Goal: Information Seeking & Learning: Learn about a topic

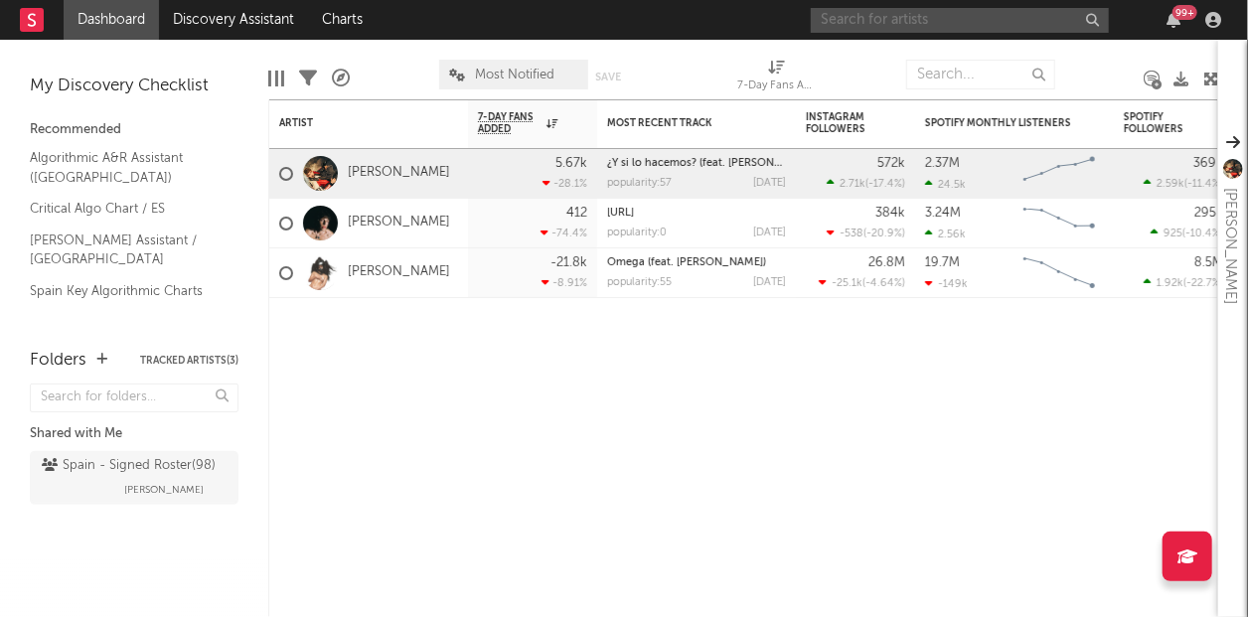
click at [884, 24] on input "text" at bounding box center [960, 20] width 298 height 25
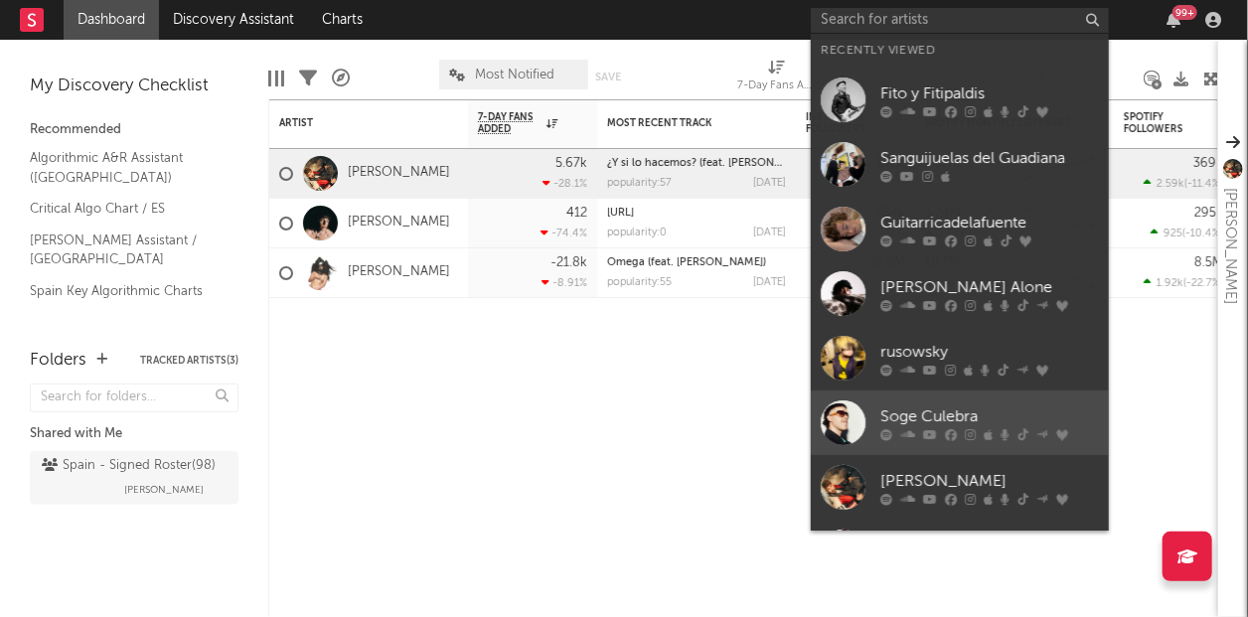
click at [919, 407] on div "Soge Culebra" at bounding box center [989, 416] width 219 height 24
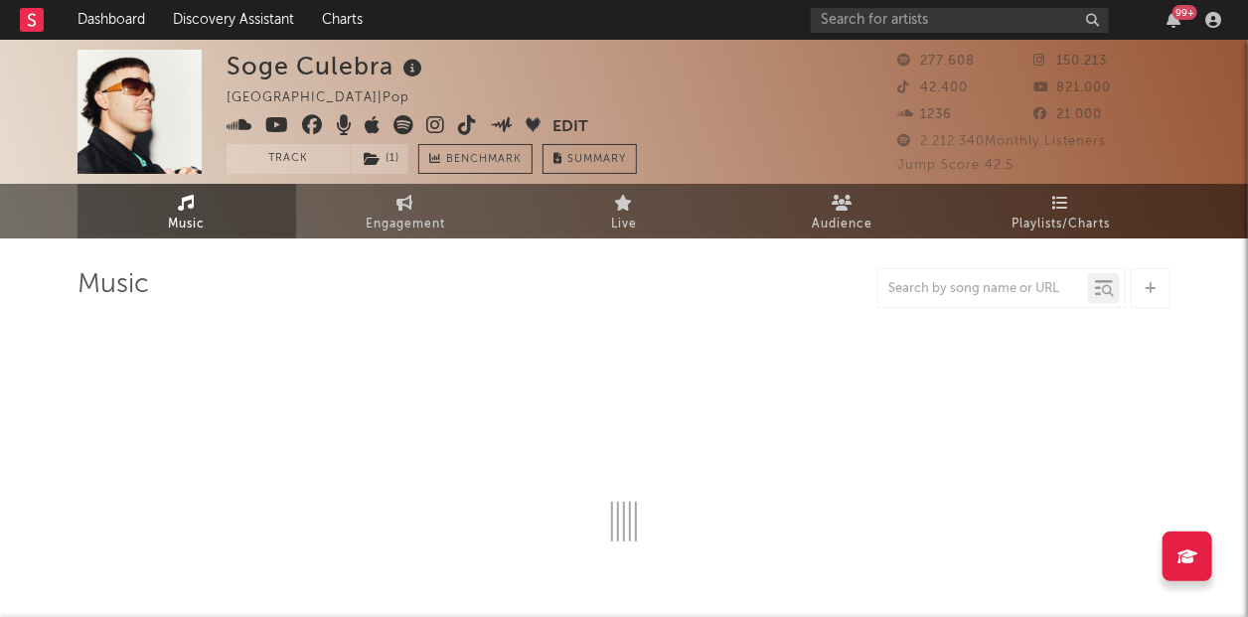
select select "6m"
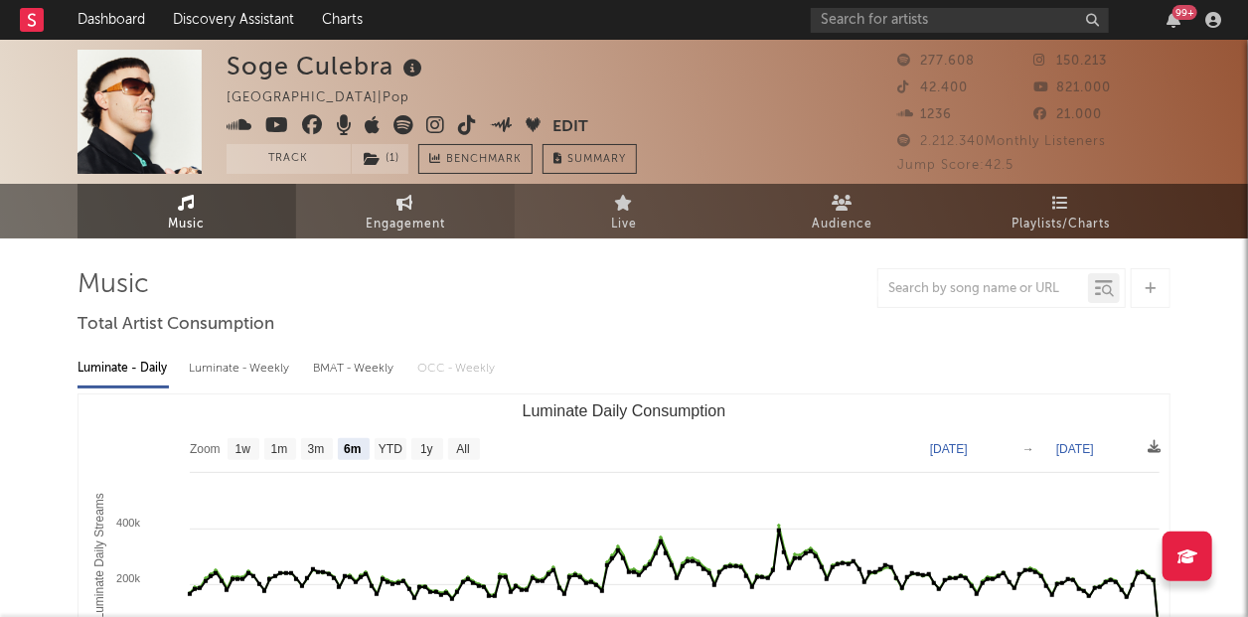
click at [412, 214] on span "Engagement" at bounding box center [405, 225] width 79 height 24
select select "1w"
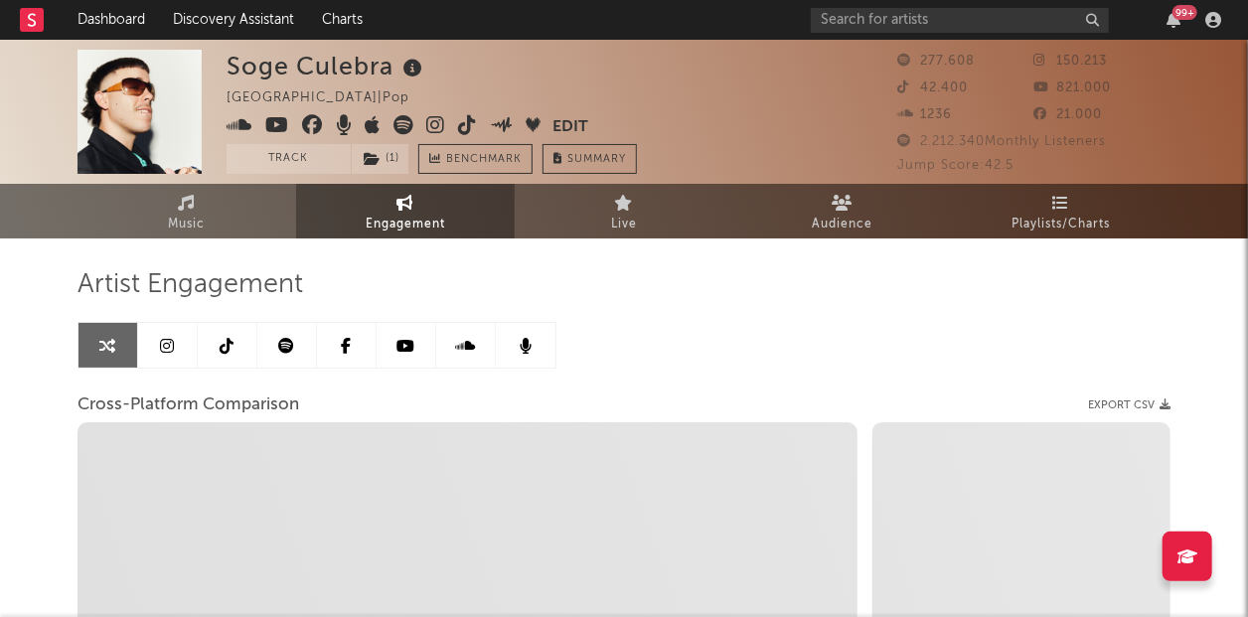
select select "1m"
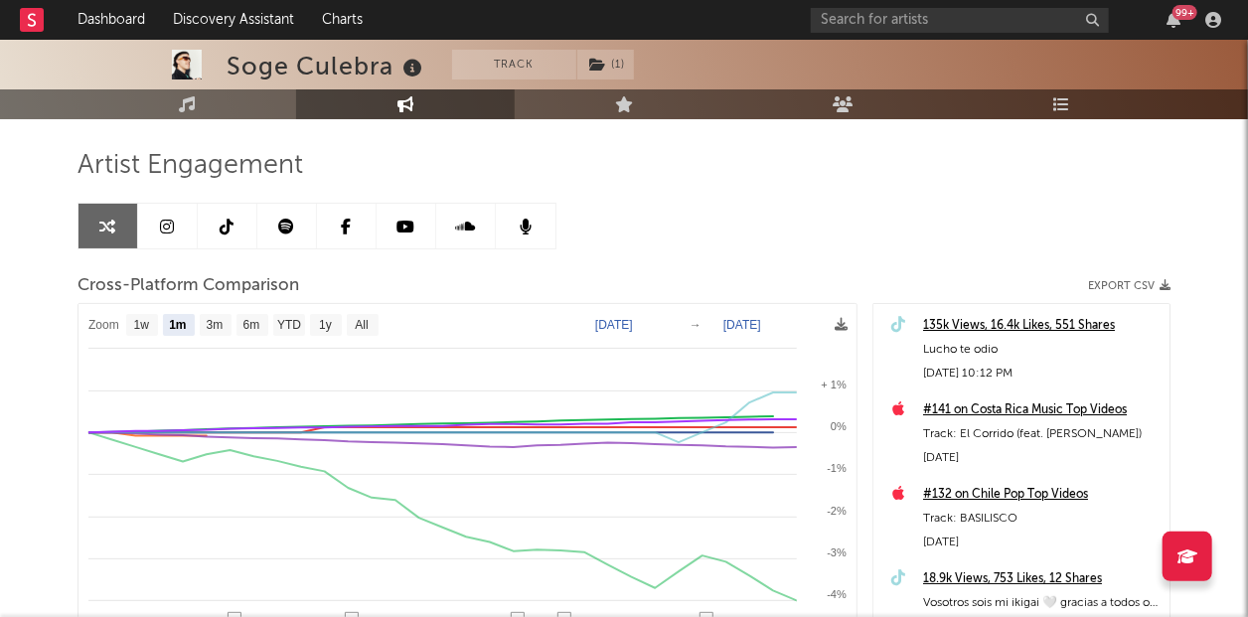
scroll to position [155, 0]
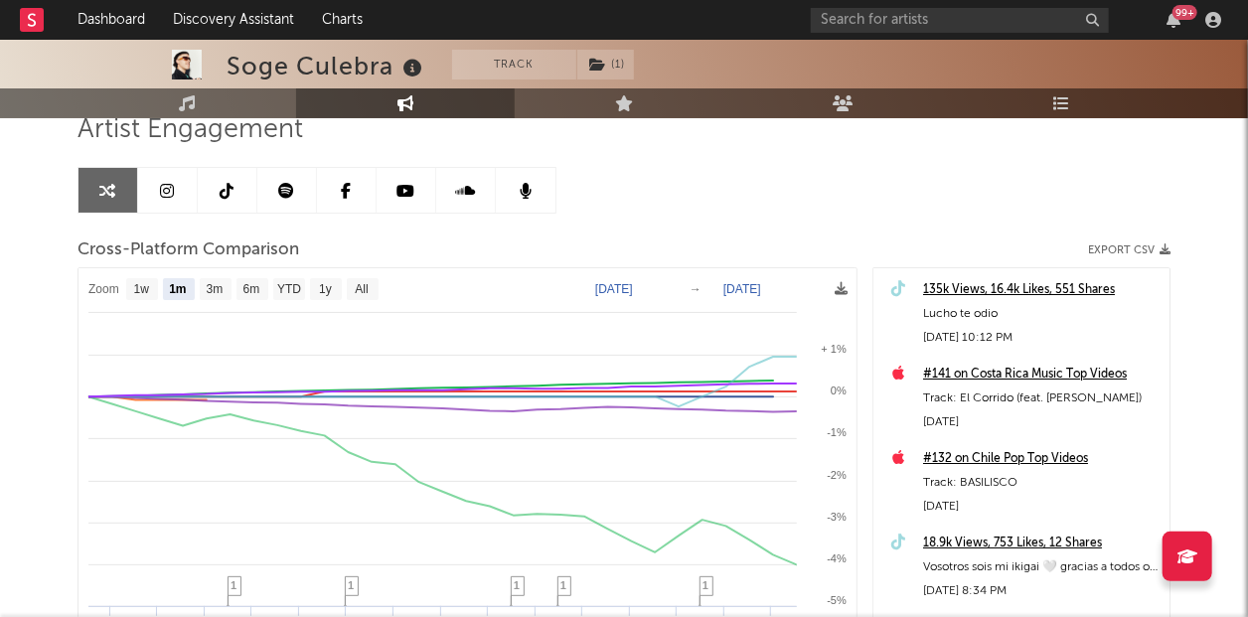
click at [277, 182] on link at bounding box center [287, 190] width 60 height 45
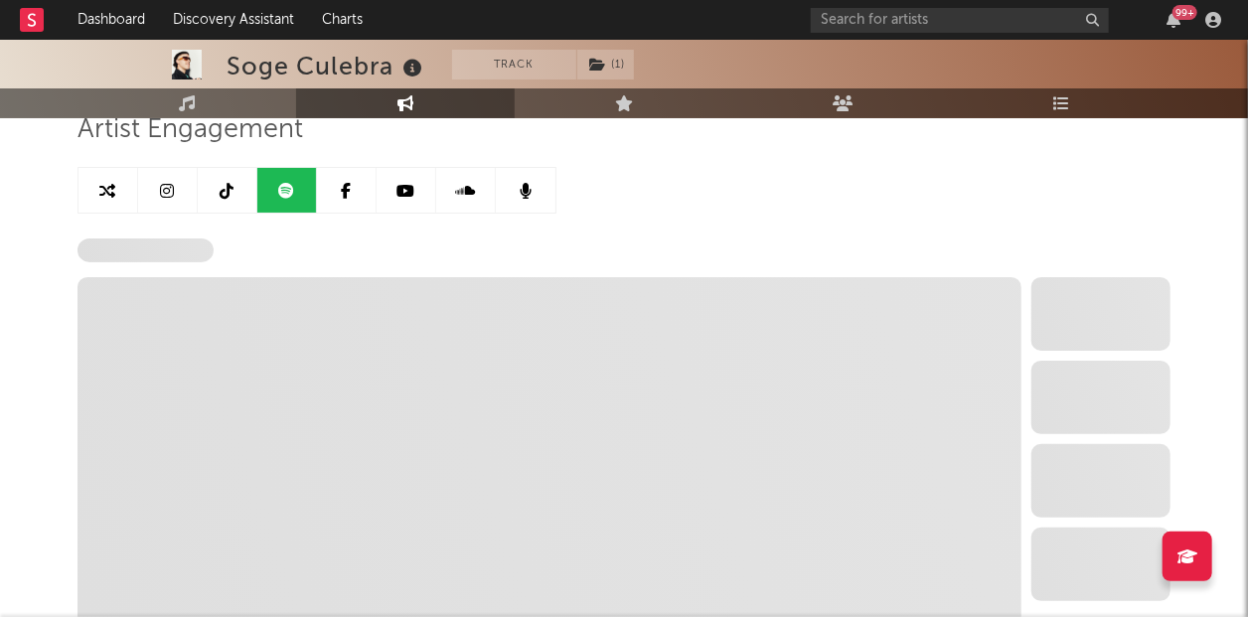
select select "6m"
select select "1w"
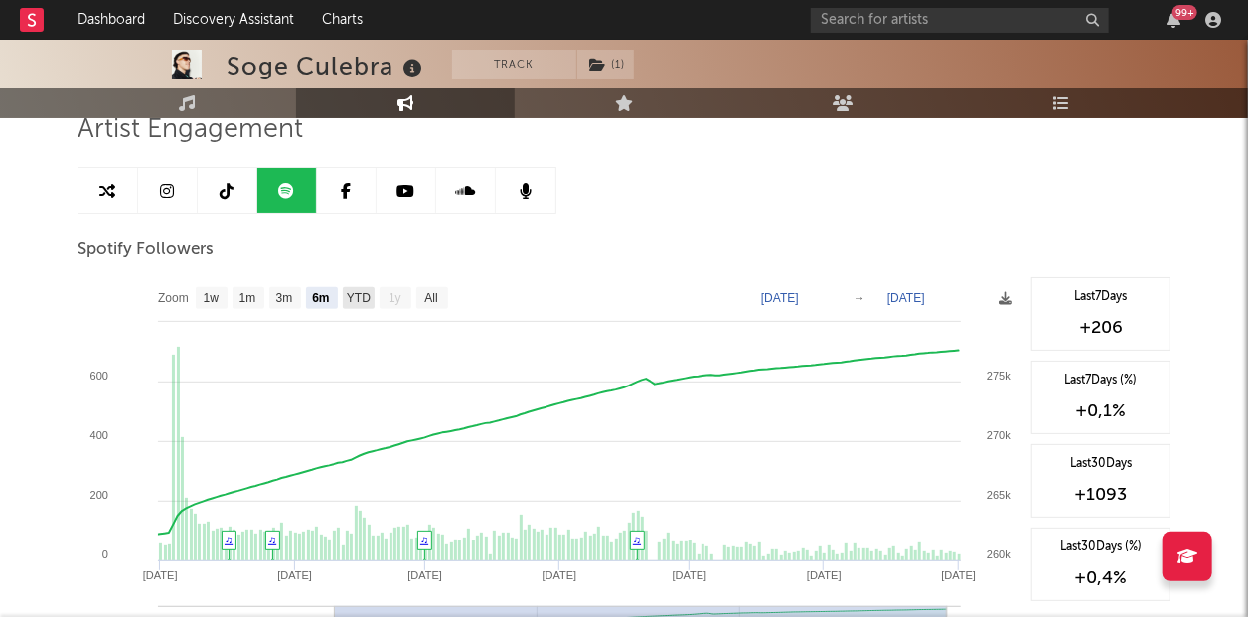
click at [359, 301] on text "YTD" at bounding box center [359, 299] width 24 height 14
select select "YTD"
type input "[DATE]"
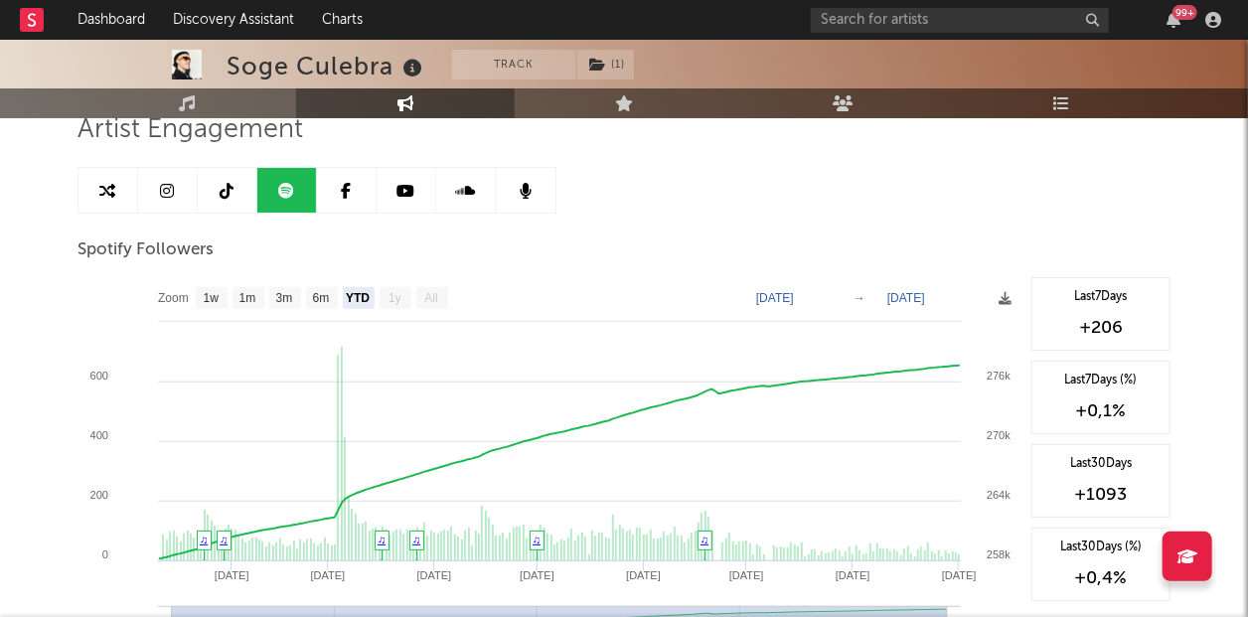
click at [105, 194] on icon at bounding box center [108, 191] width 16 height 16
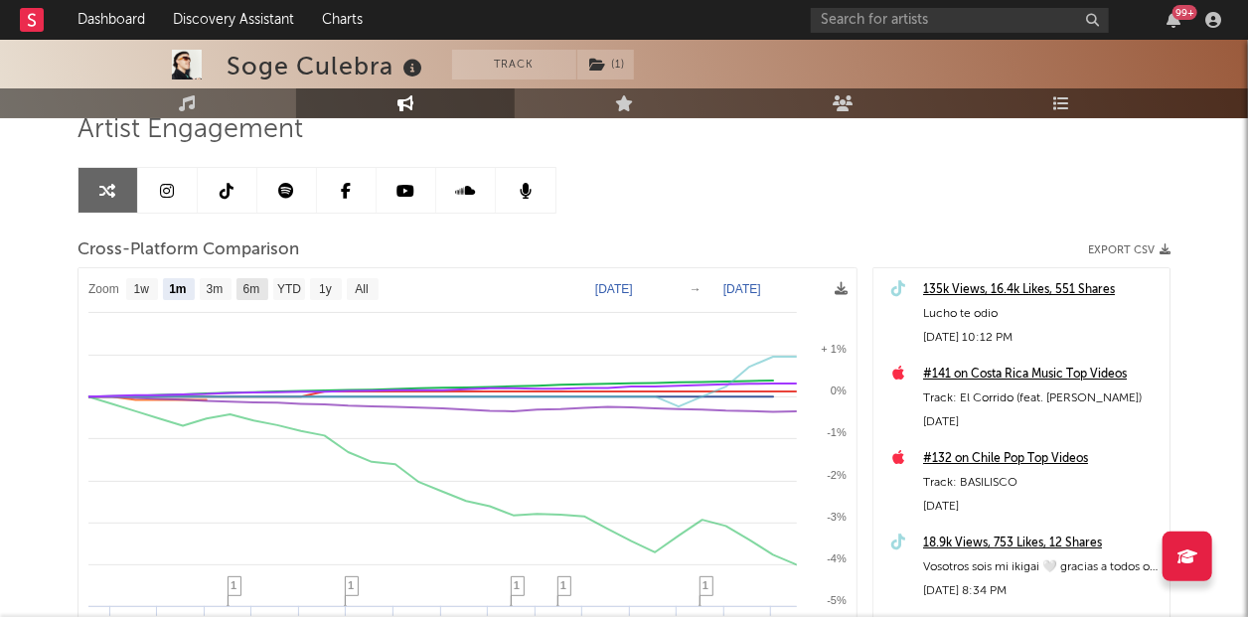
click at [255, 289] on text "6m" at bounding box center [251, 290] width 17 height 14
select select "6m"
type input "[DATE]"
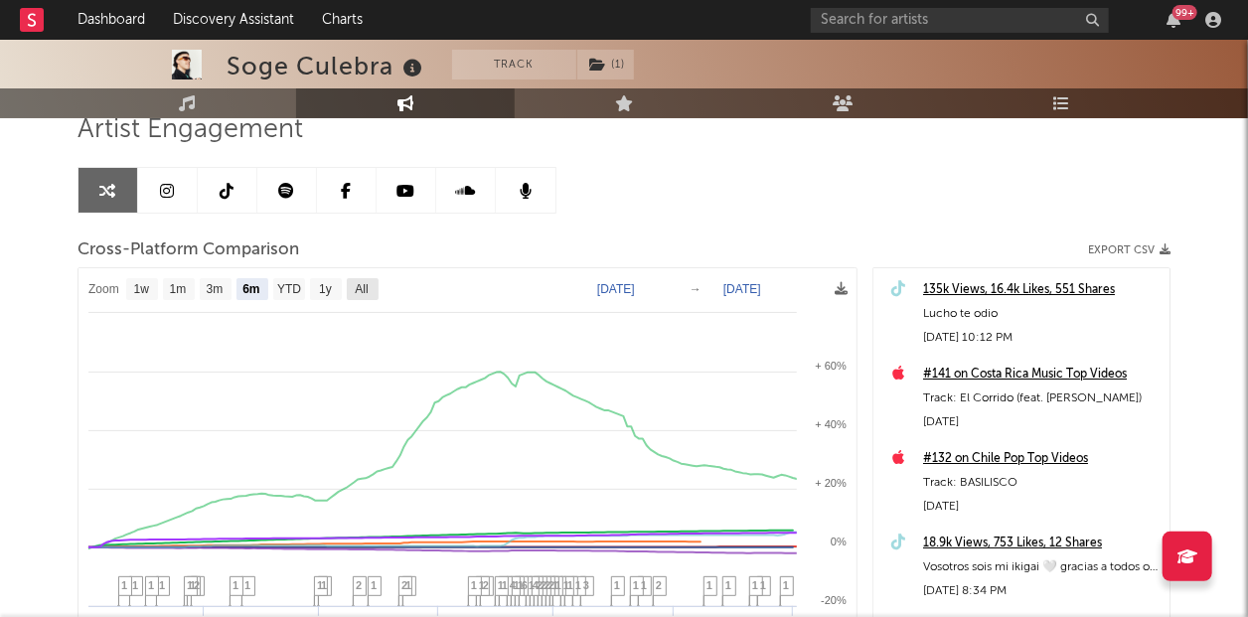
click at [362, 293] on text "All" at bounding box center [361, 290] width 13 height 14
select select "All"
type input "[DATE]"
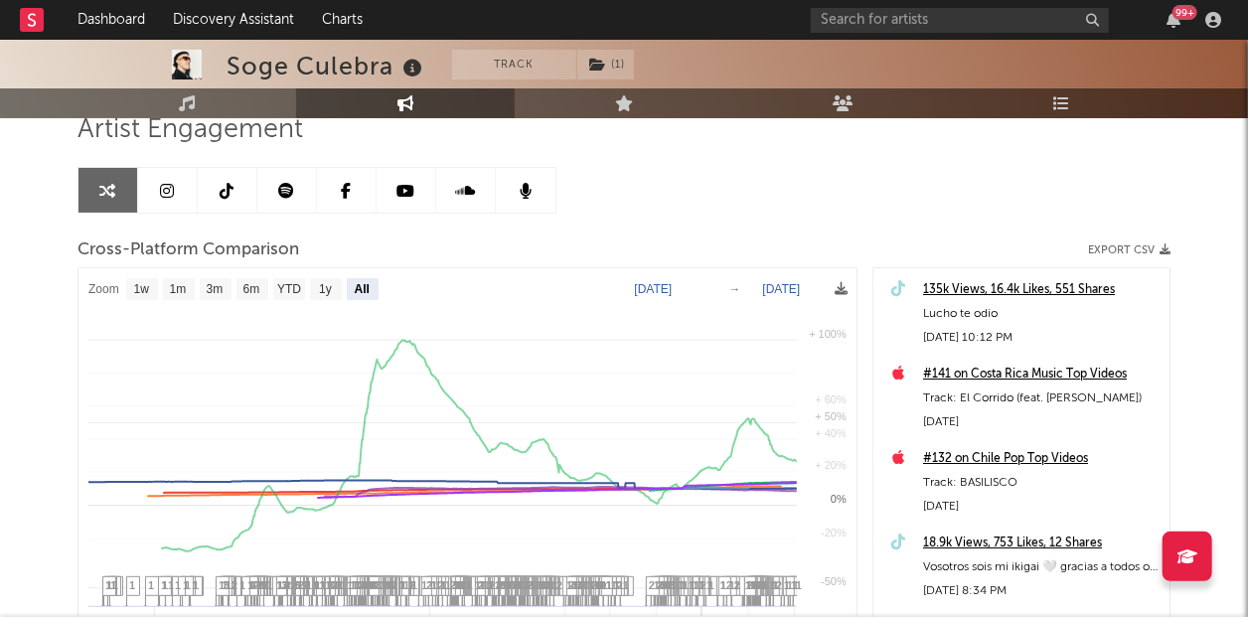
select select "All"
